Goal: Entertainment & Leisure: Browse casually

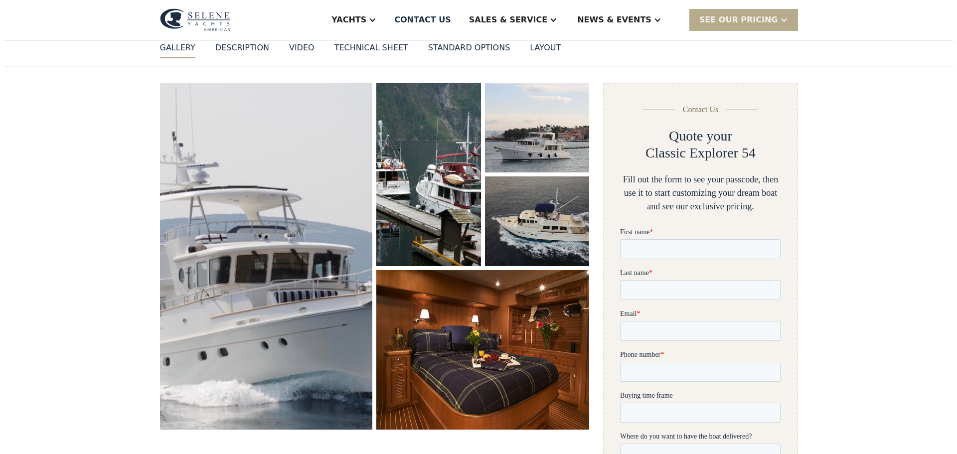
scroll to position [166, 0]
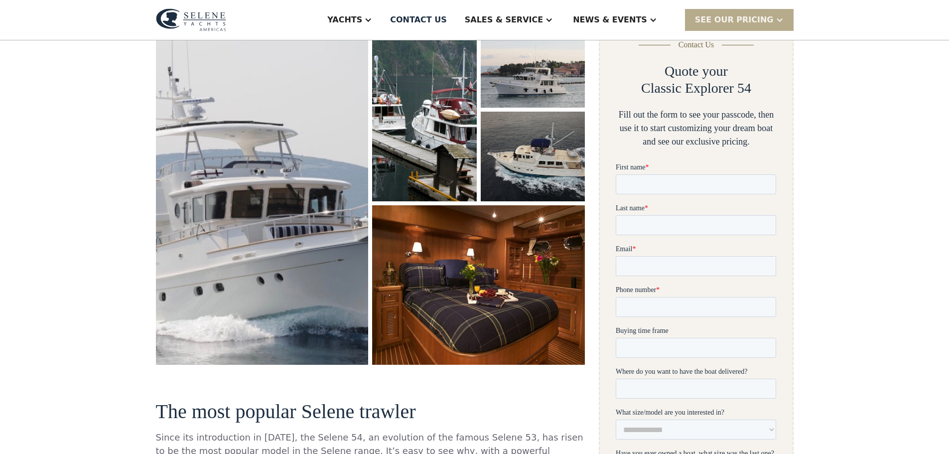
click at [487, 269] on img "open lightbox" at bounding box center [479, 285] width 225 height 168
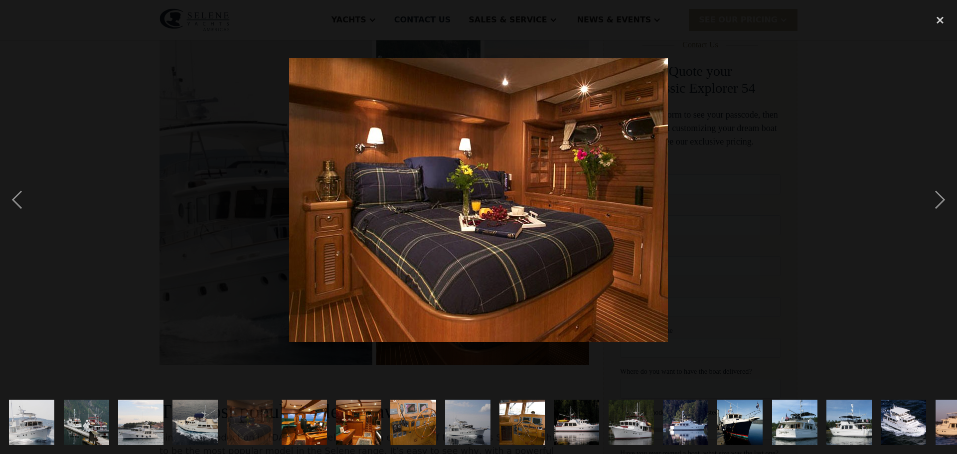
click at [311, 417] on img "show item 6 of 21" at bounding box center [304, 422] width 68 height 45
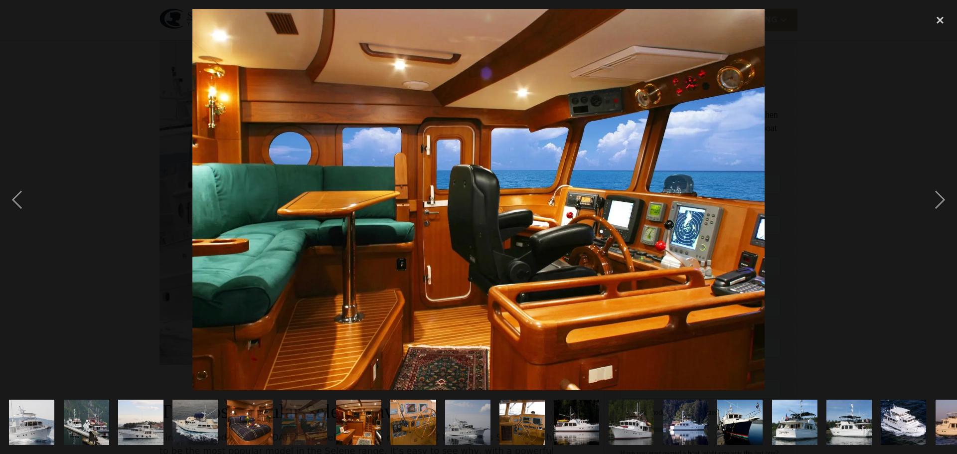
click at [357, 414] on img "show item 7 of 21" at bounding box center [358, 422] width 60 height 45
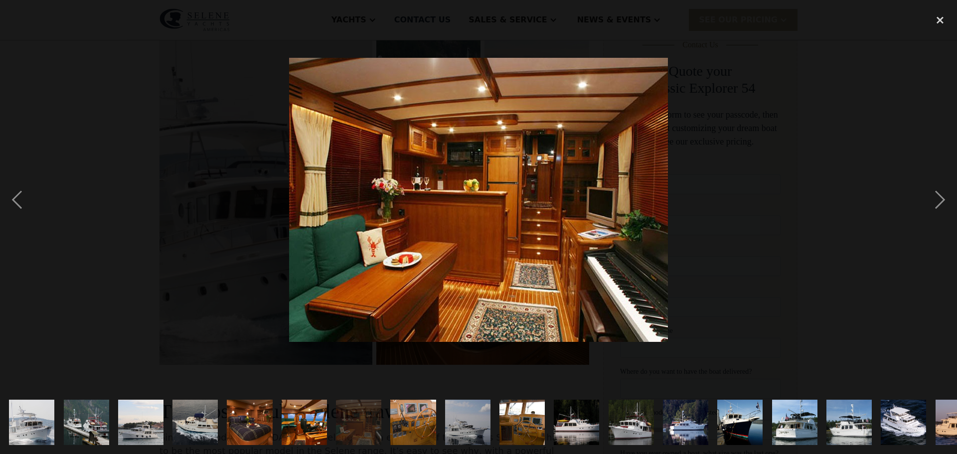
click at [410, 415] on img "show item 8 of 21" at bounding box center [413, 422] width 68 height 45
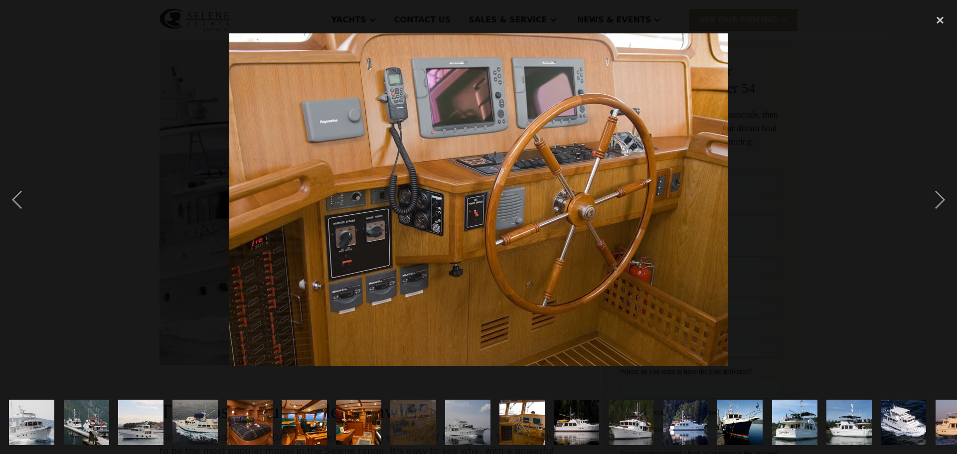
click at [464, 415] on img "show item 9 of 21" at bounding box center [467, 422] width 68 height 45
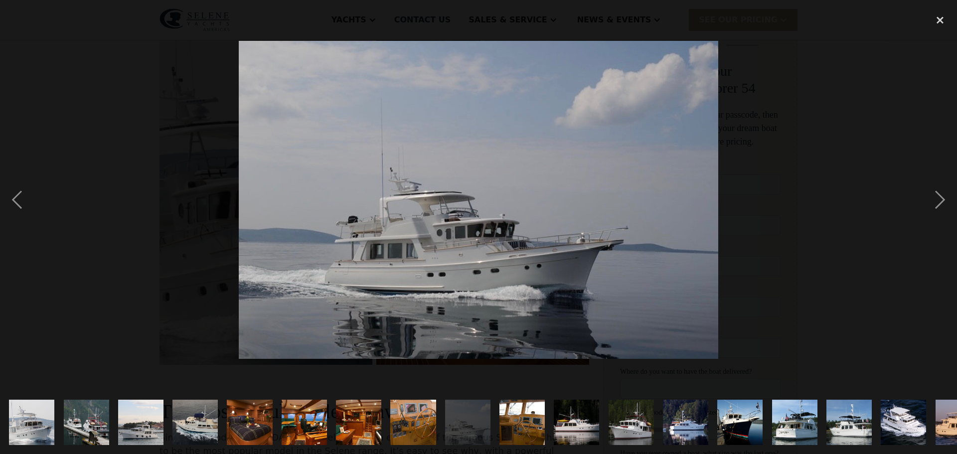
click at [528, 418] on img "show item 10 of 21" at bounding box center [522, 422] width 68 height 45
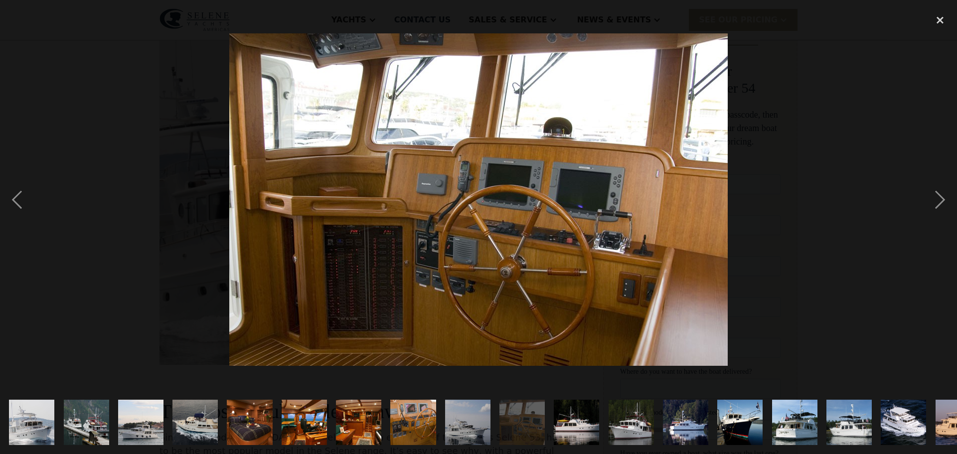
click at [574, 416] on img "show item 11 of 21" at bounding box center [576, 422] width 60 height 45
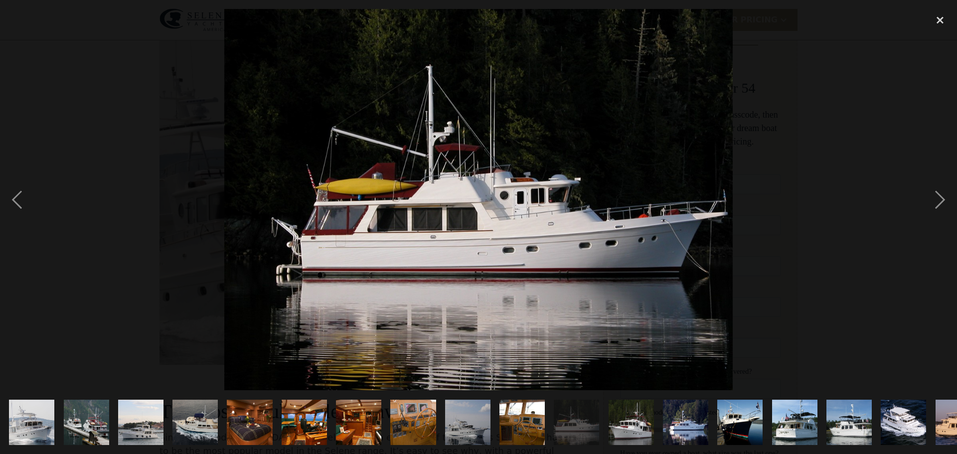
click at [29, 418] on img "show item 1 of 21" at bounding box center [32, 422] width 68 height 45
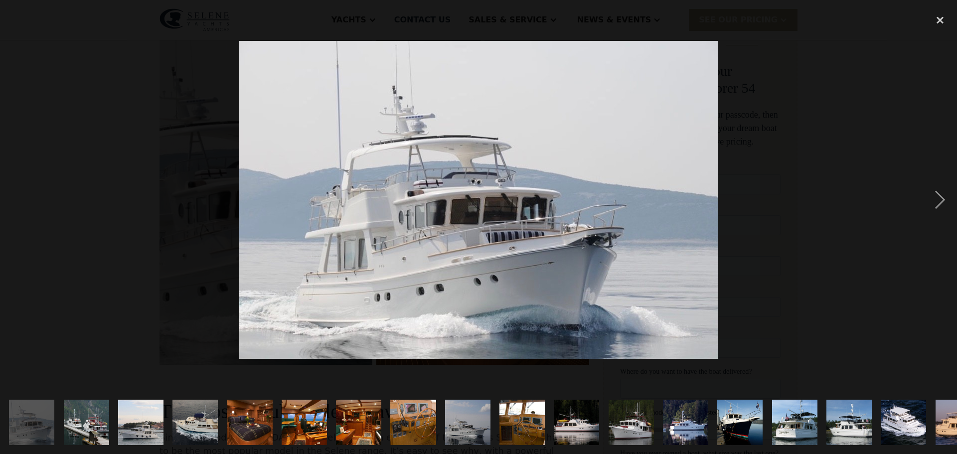
click at [587, 413] on img "show item 11 of 21" at bounding box center [576, 422] width 60 height 45
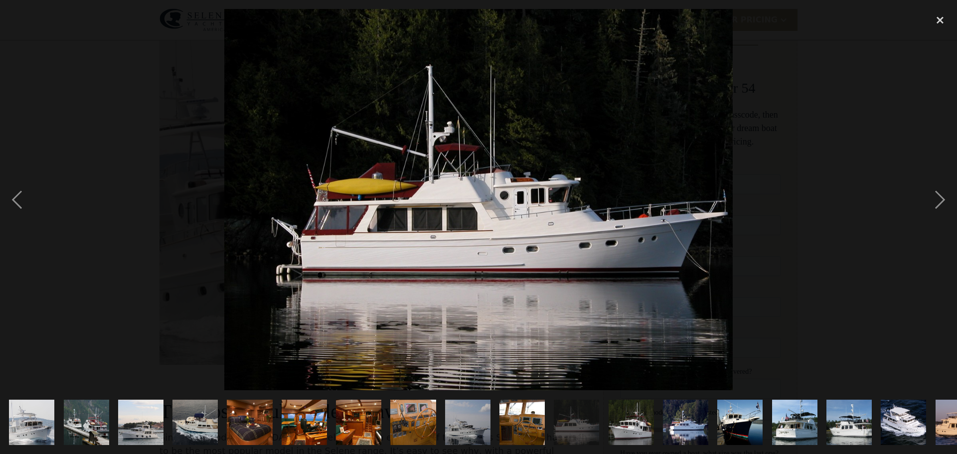
click at [642, 414] on img "show item 12 of 21" at bounding box center [630, 422] width 61 height 45
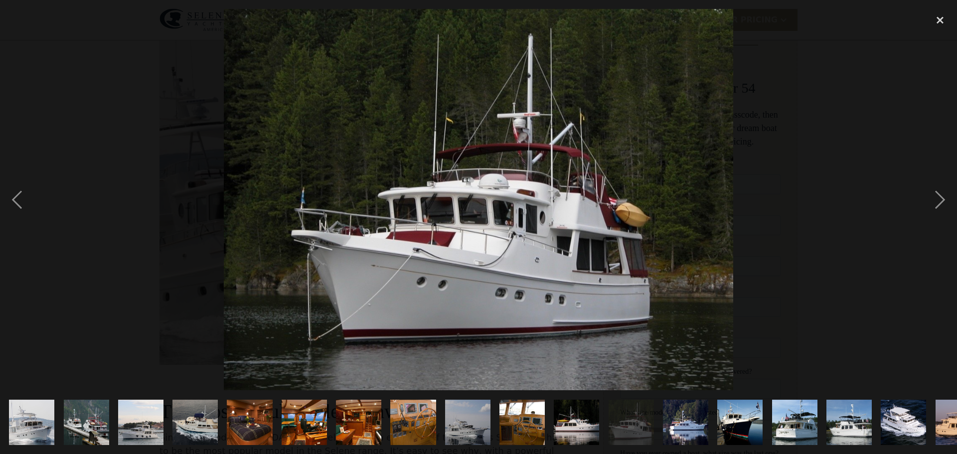
click at [688, 412] on img "show item 13 of 21" at bounding box center [685, 422] width 60 height 45
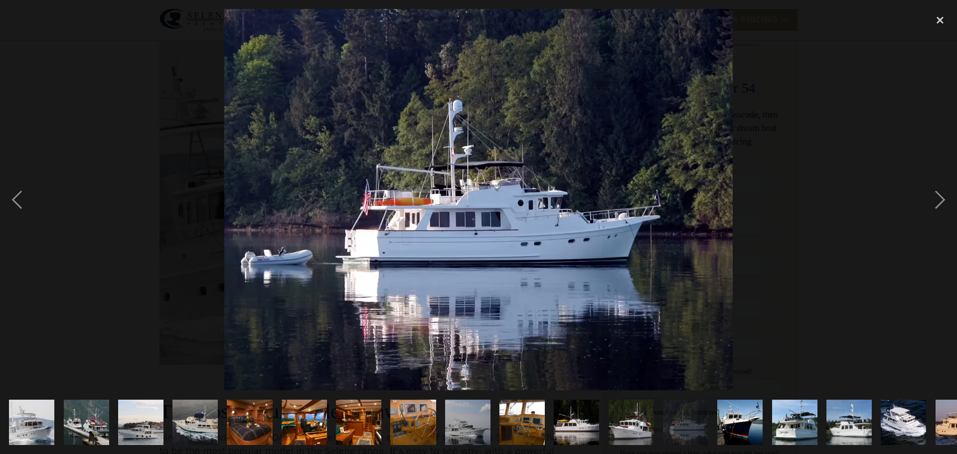
click at [752, 413] on img "show item 14 of 21" at bounding box center [740, 422] width 68 height 45
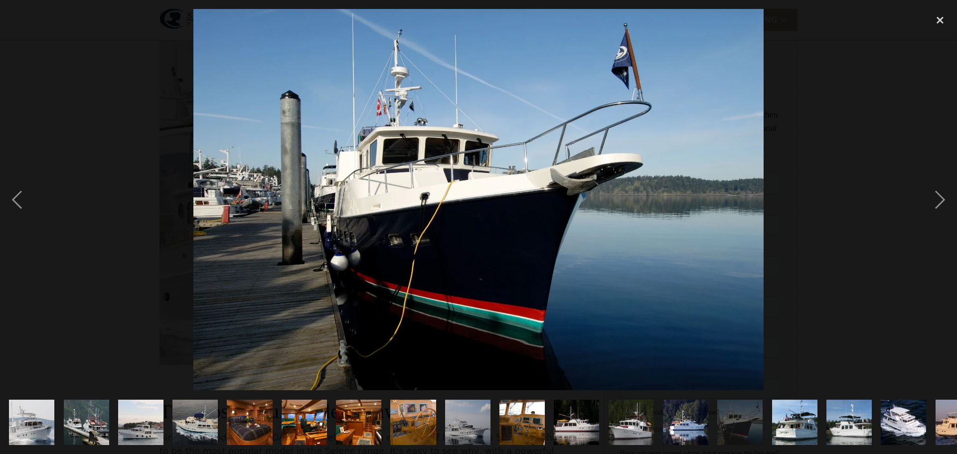
click at [800, 414] on img "show item 15 of 21" at bounding box center [794, 422] width 60 height 45
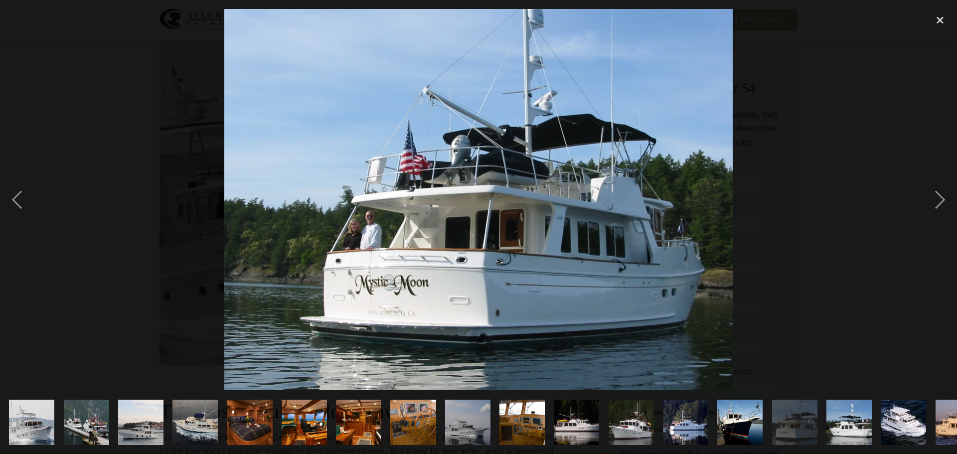
click at [843, 413] on img "show item 16 of 21" at bounding box center [849, 422] width 60 height 45
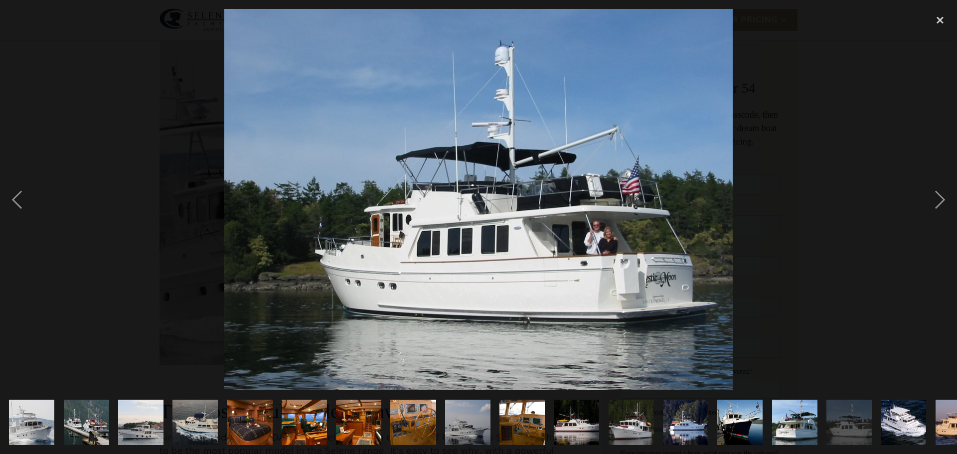
click at [902, 413] on img "show item 17 of 21" at bounding box center [903, 422] width 65 height 45
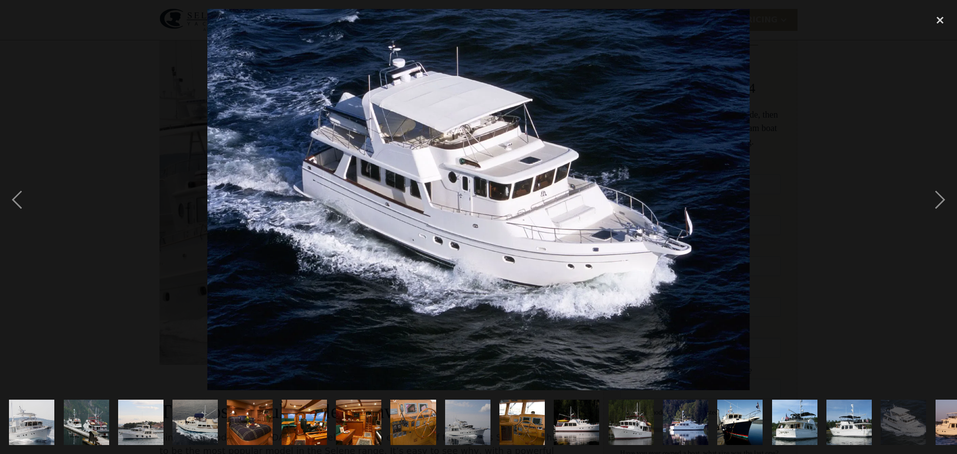
drag, startPoint x: 902, startPoint y: 413, endPoint x: 644, endPoint y: 427, distance: 258.9
click at [644, 427] on div at bounding box center [478, 422] width 957 height 64
click at [939, 200] on div "next image" at bounding box center [940, 199] width 34 height 381
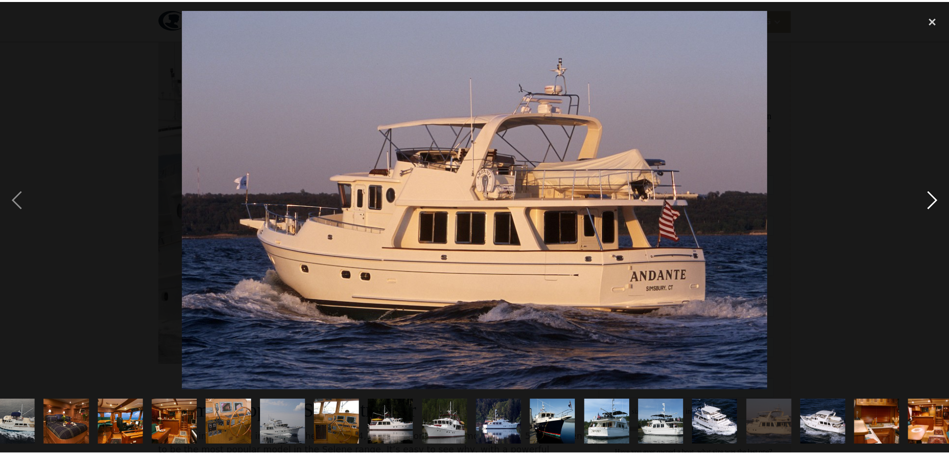
scroll to position [0, 196]
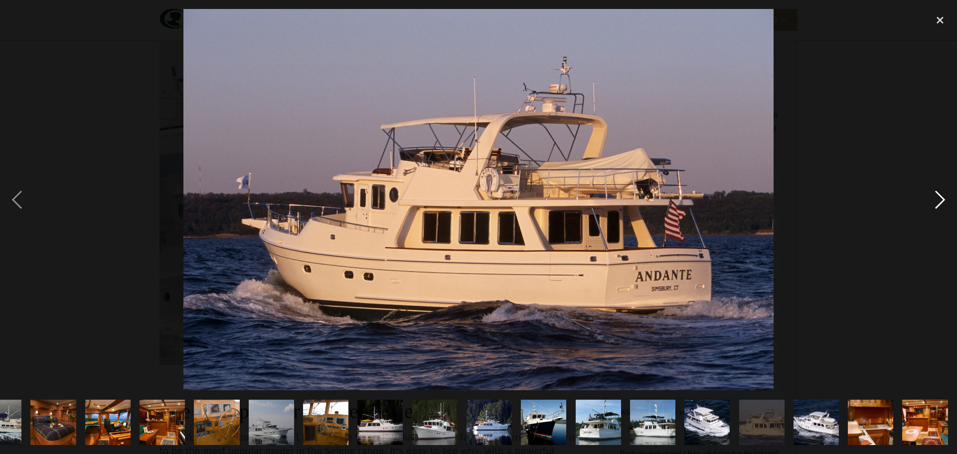
click at [939, 200] on div "next image" at bounding box center [940, 199] width 34 height 381
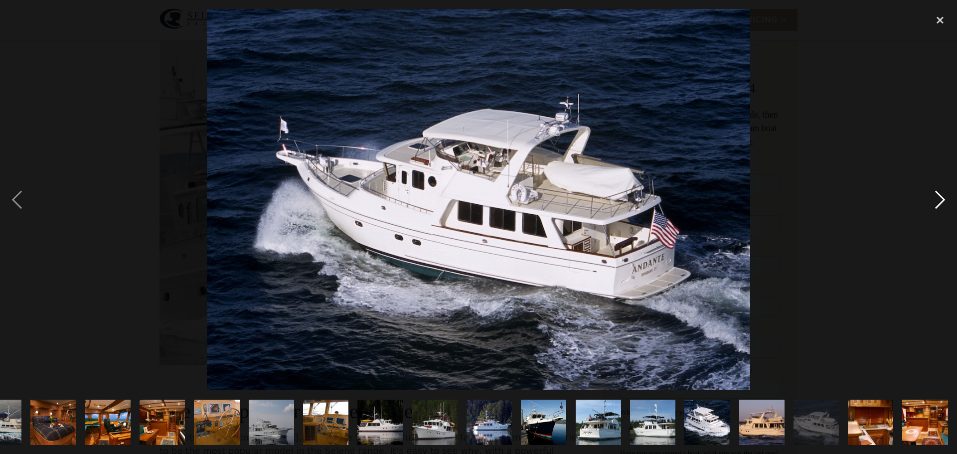
click at [939, 200] on div "next image" at bounding box center [940, 199] width 34 height 381
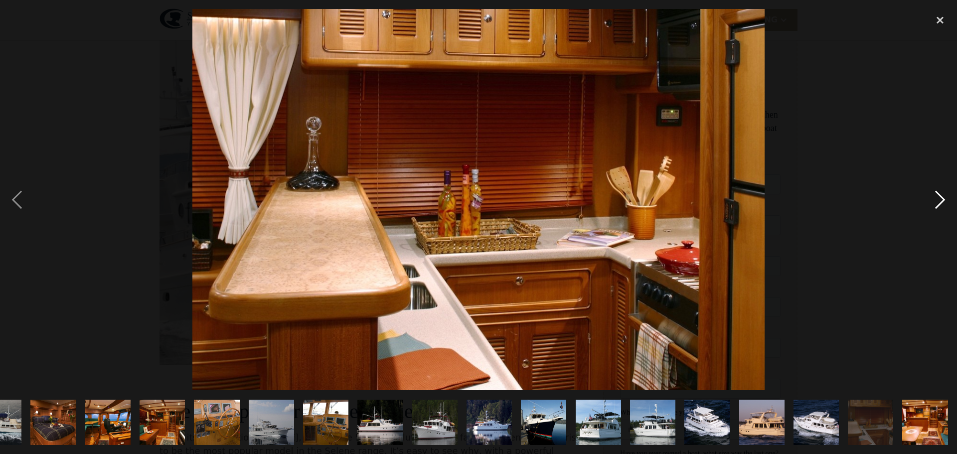
click at [939, 200] on div "next image" at bounding box center [940, 199] width 34 height 381
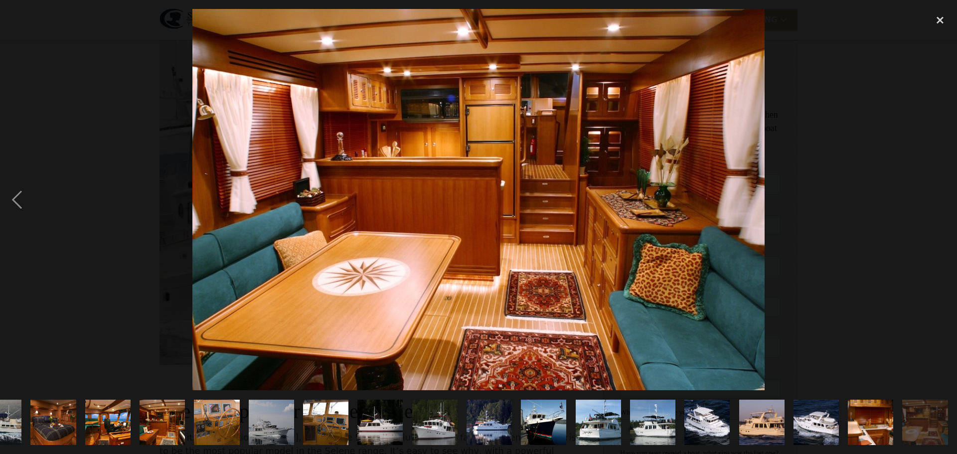
click at [939, 200] on div "next image" at bounding box center [940, 199] width 34 height 381
click at [941, 17] on div "close lightbox" at bounding box center [940, 20] width 34 height 22
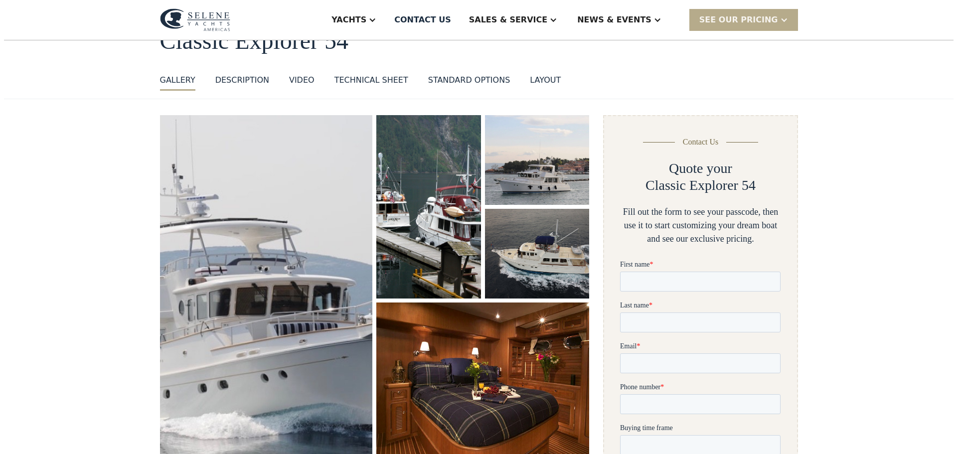
scroll to position [0, 0]
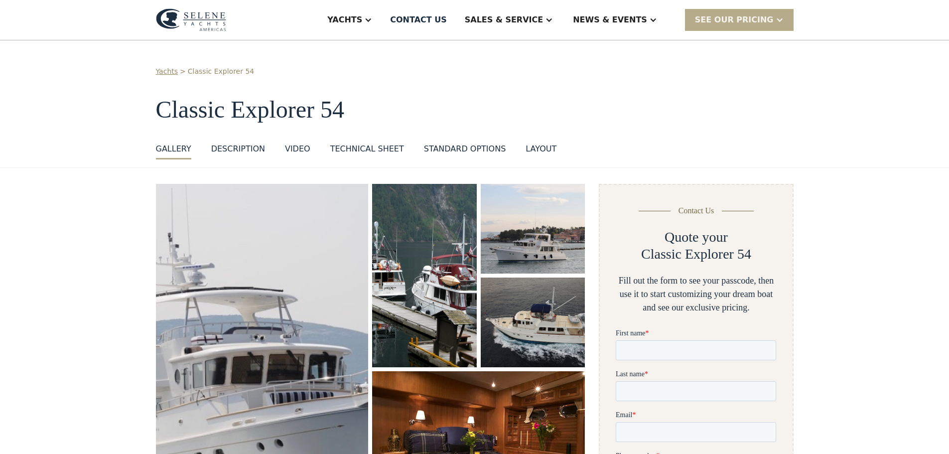
click at [490, 305] on img "open lightbox" at bounding box center [533, 322] width 109 height 93
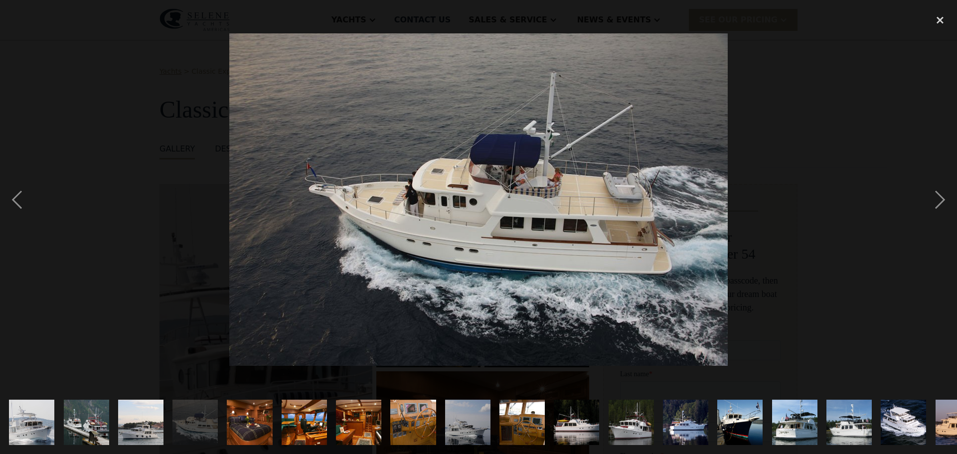
click at [157, 415] on img "show item 3 of 21" at bounding box center [141, 422] width 68 height 45
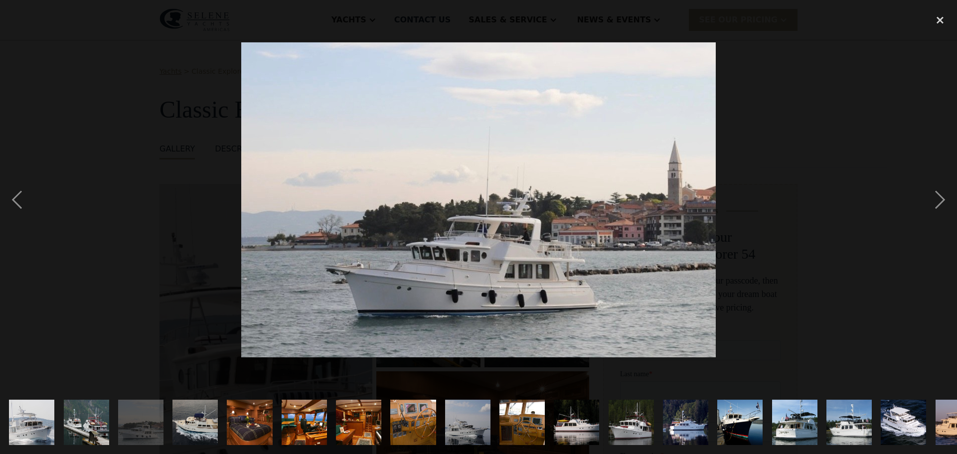
click at [191, 412] on img "show item 4 of 21" at bounding box center [195, 422] width 68 height 45
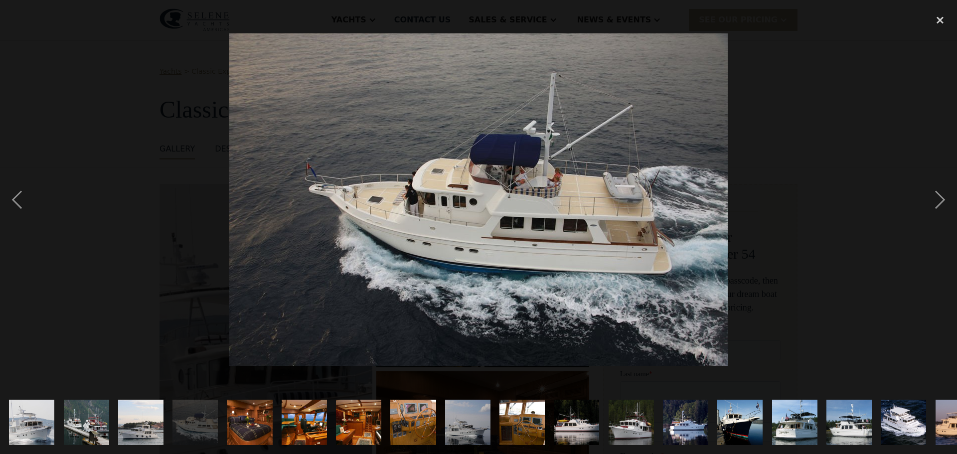
click at [253, 416] on img "show item 5 of 21" at bounding box center [249, 422] width 60 height 45
